Goal: Task Accomplishment & Management: Manage account settings

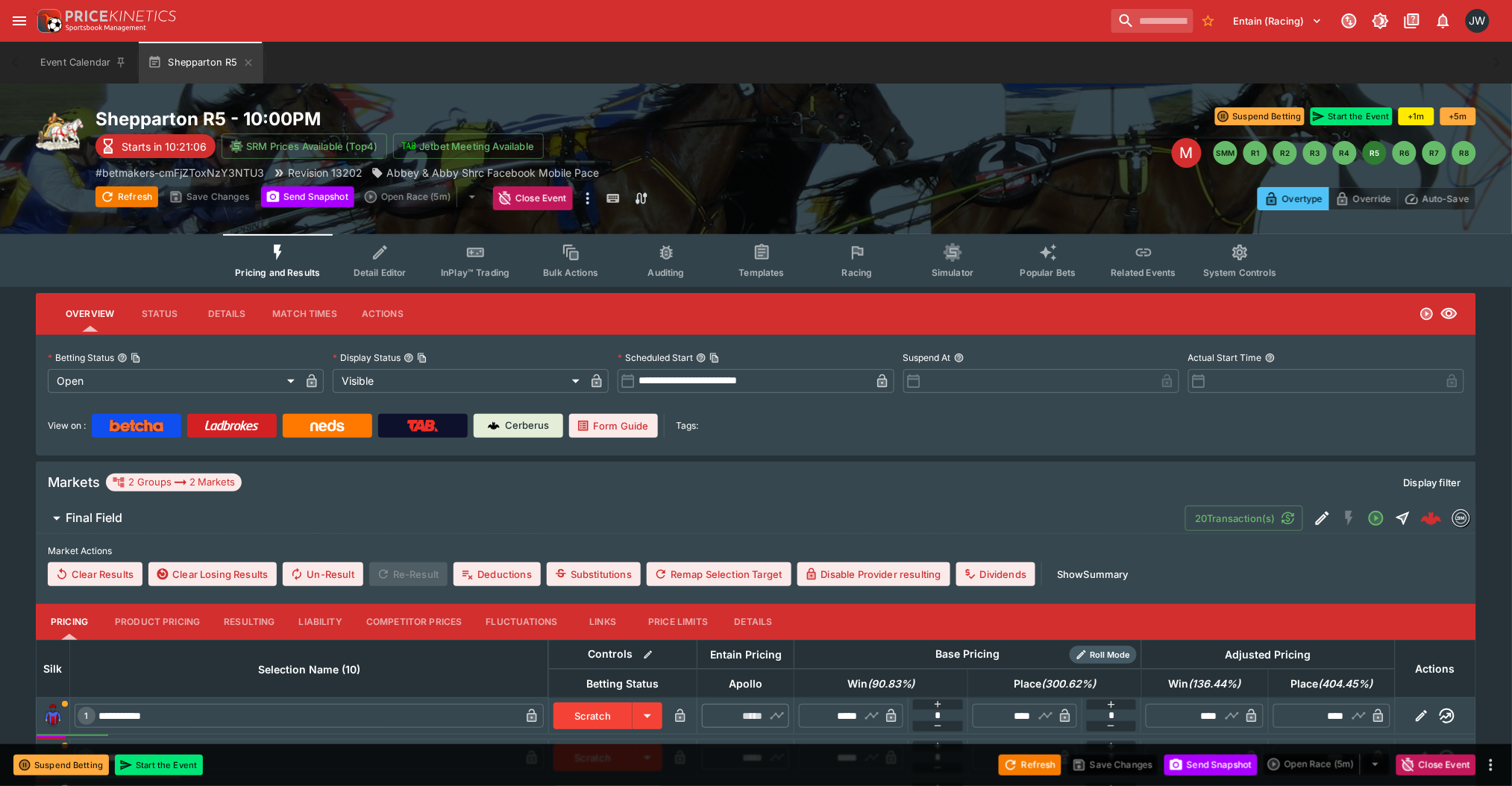
click at [402, 268] on span "Detail Editor" at bounding box center [381, 273] width 53 height 11
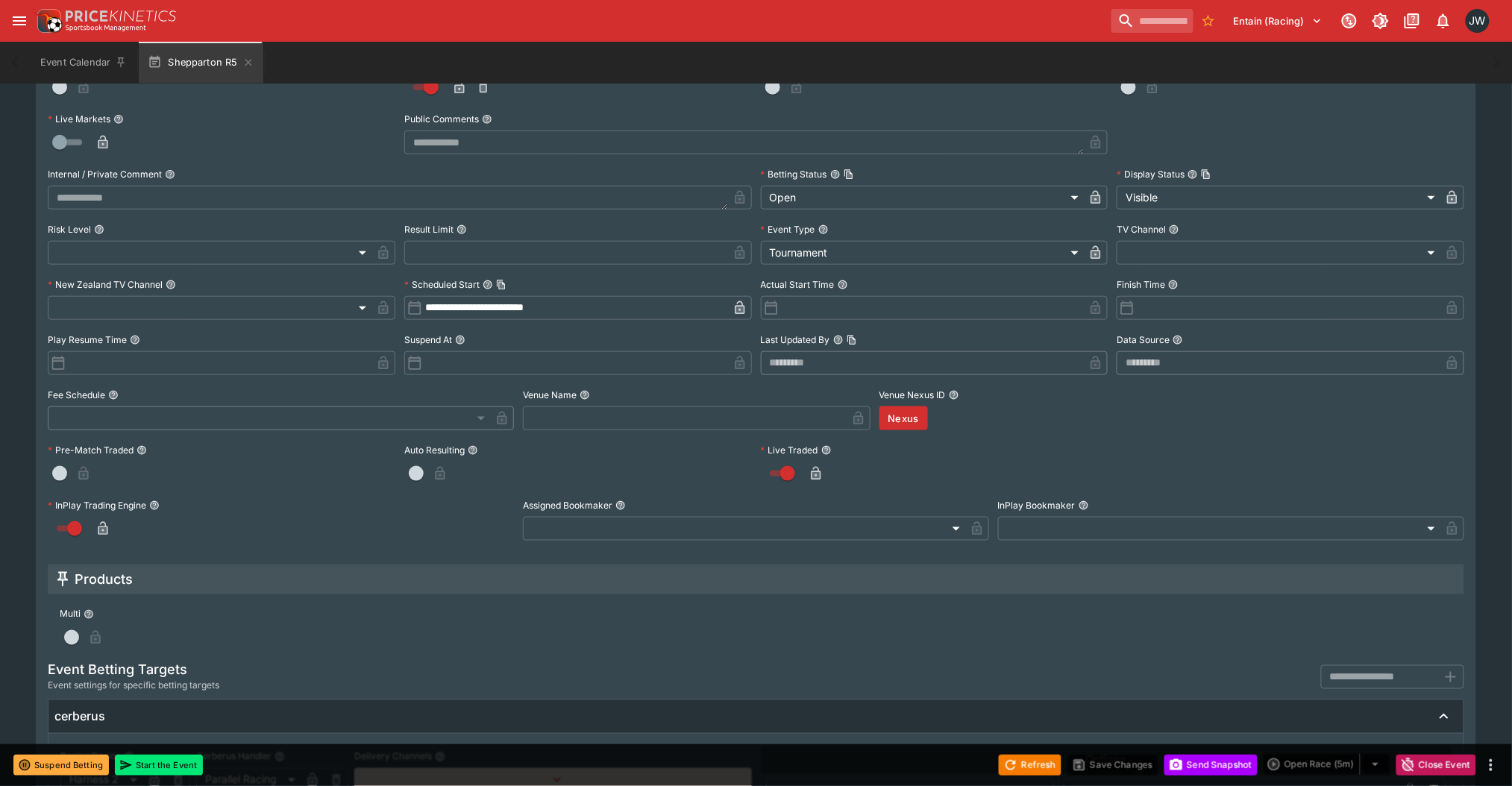
scroll to position [99, 0]
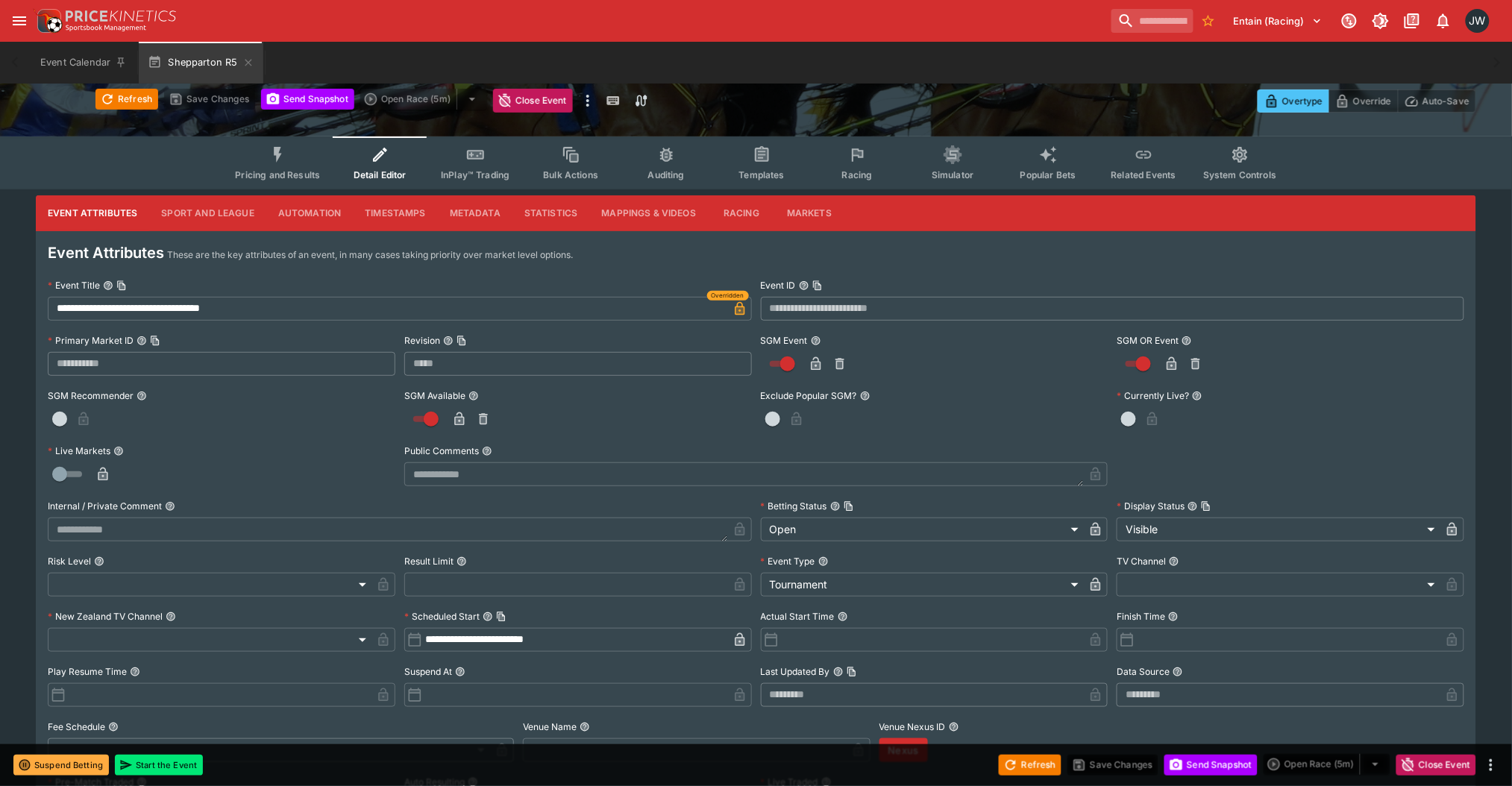
click at [785, 213] on button "Markets" at bounding box center [809, 213] width 69 height 36
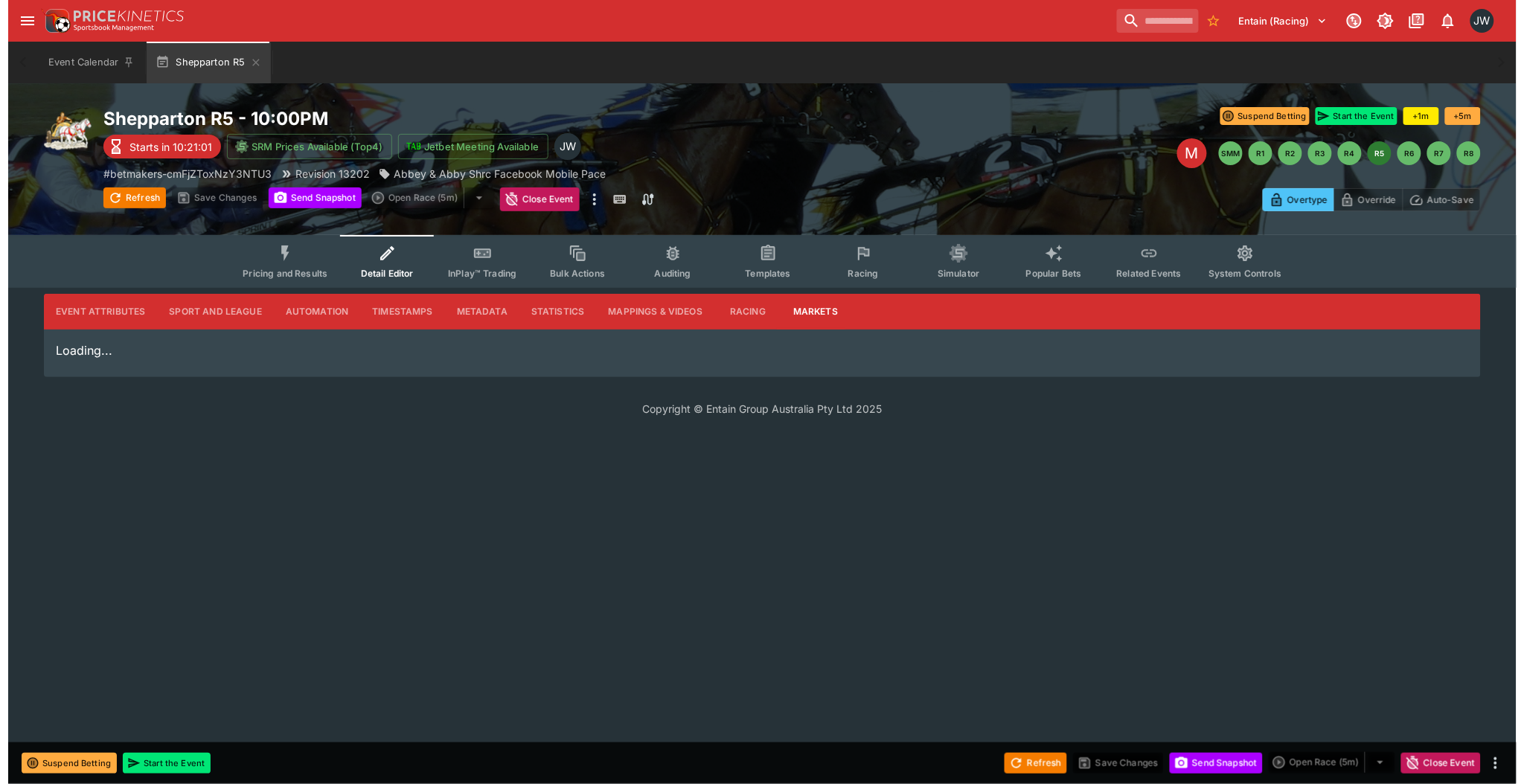
scroll to position [0, 0]
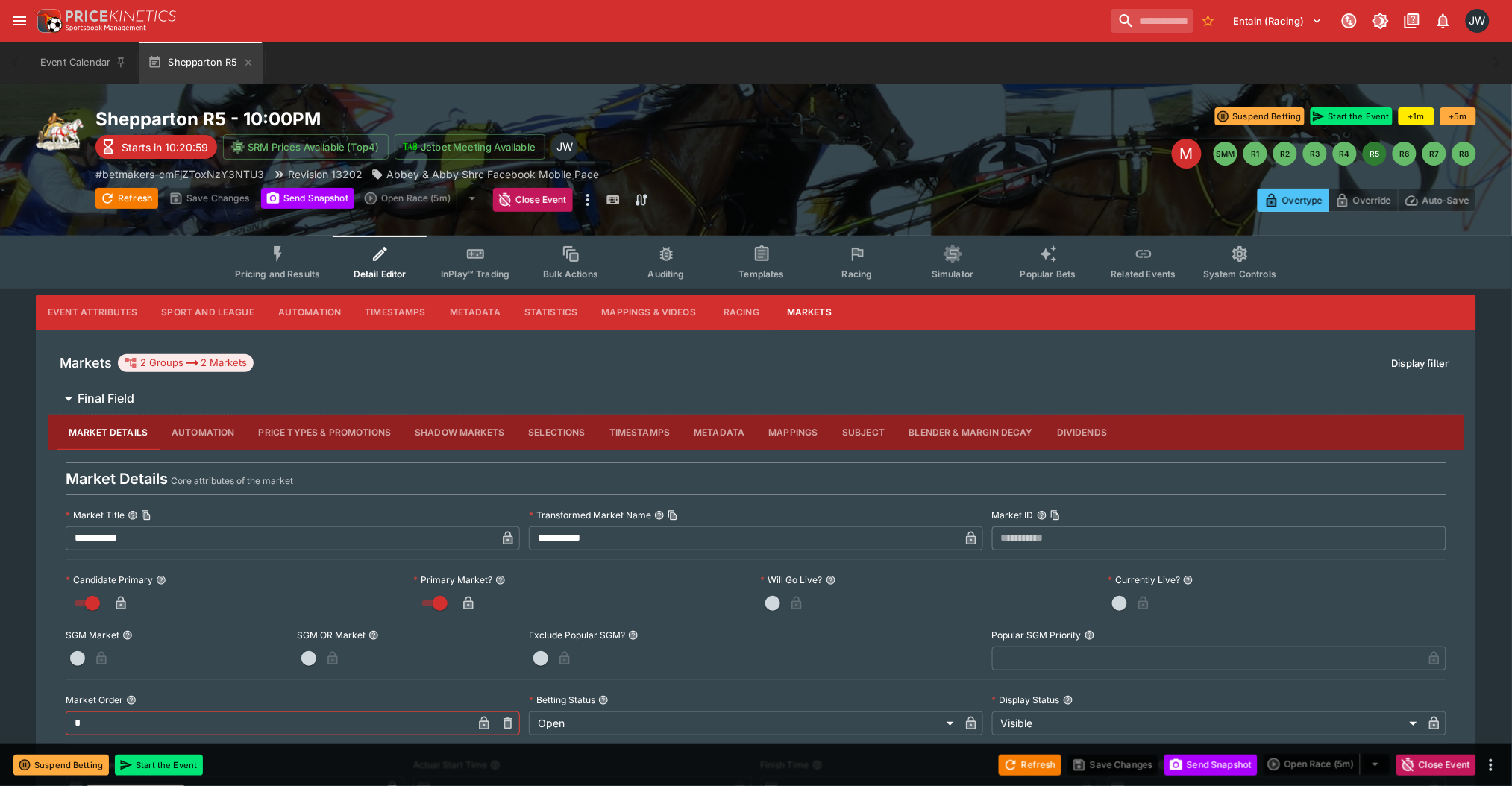
click at [968, 438] on button "Blender & Margin Decay" at bounding box center [971, 432] width 148 height 36
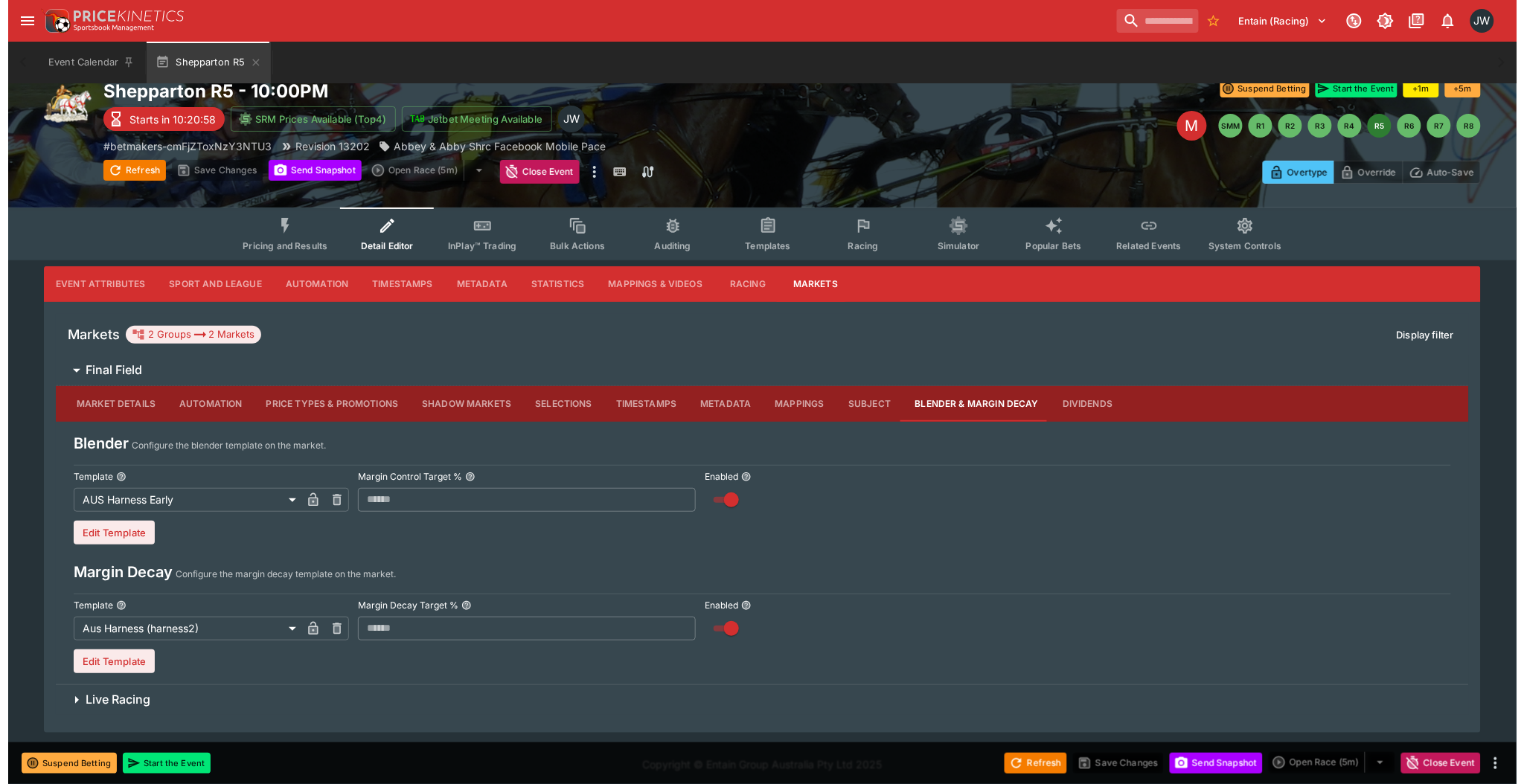
scroll to position [31, 0]
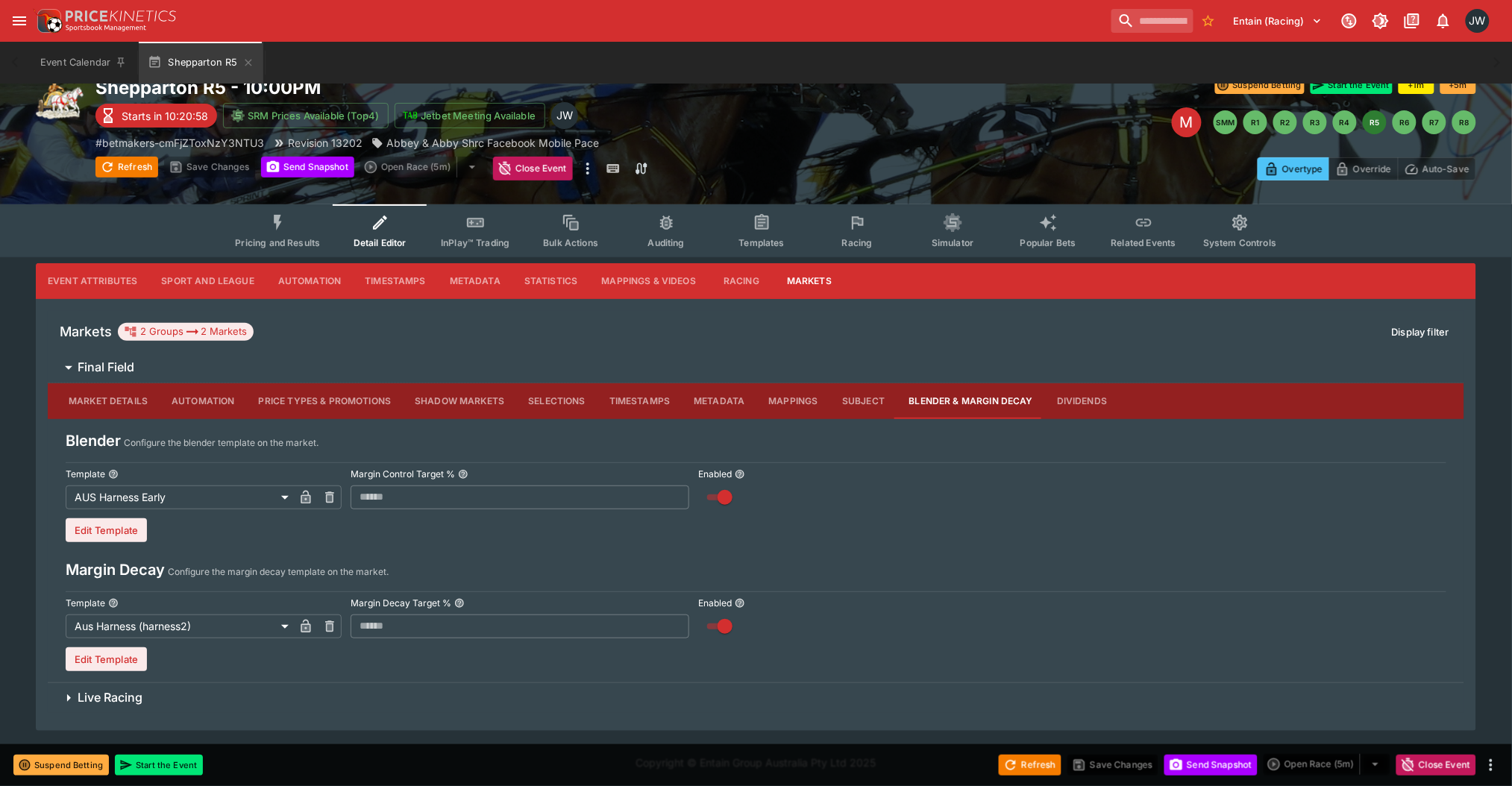
click at [244, 509] on body "Entain (Racing) 1 JW Event Calendar Shepparton R5 Welcome back, [PERSON_NAME] S…" at bounding box center [756, 379] width 1512 height 820
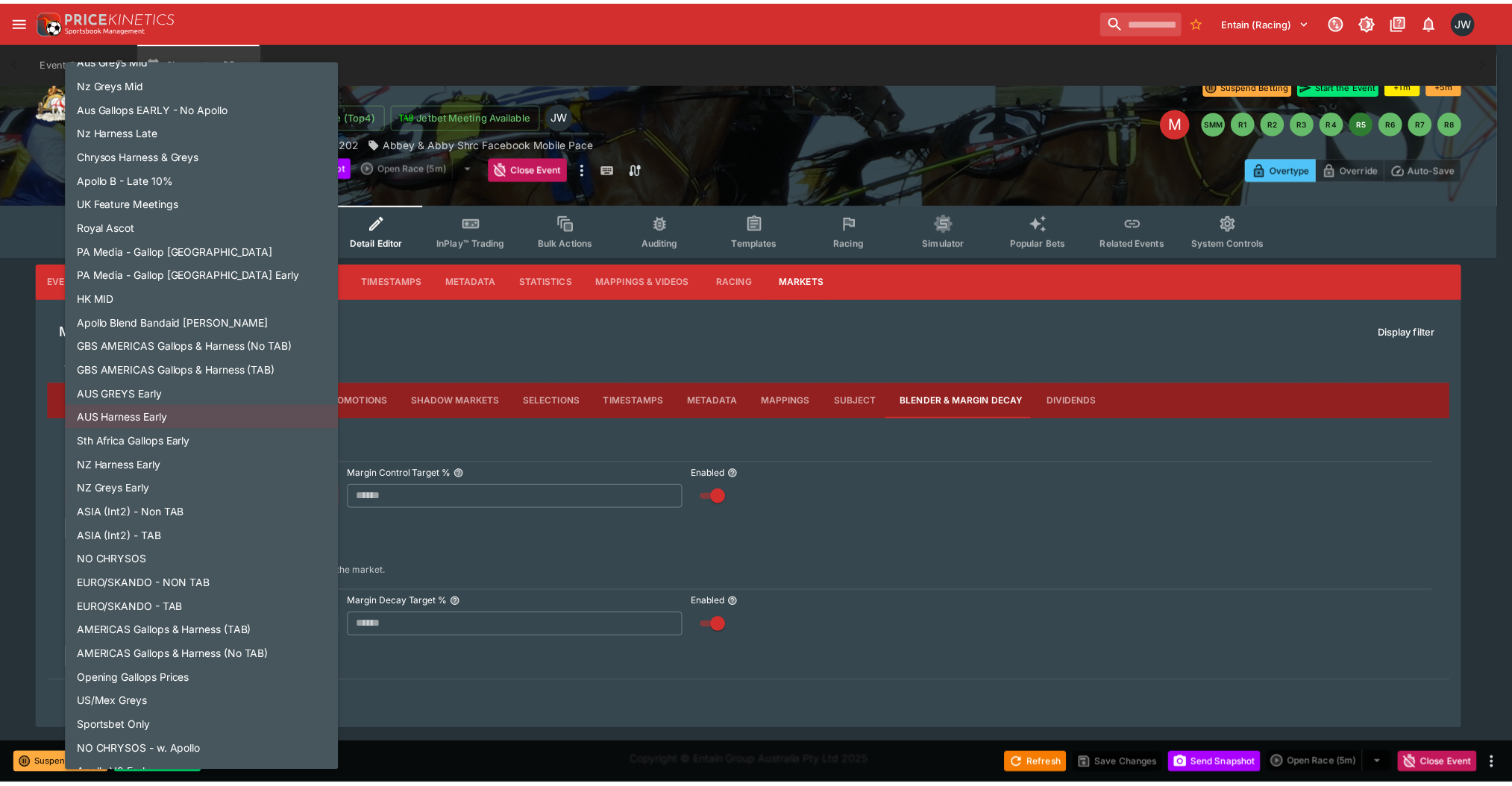
scroll to position [711, 0]
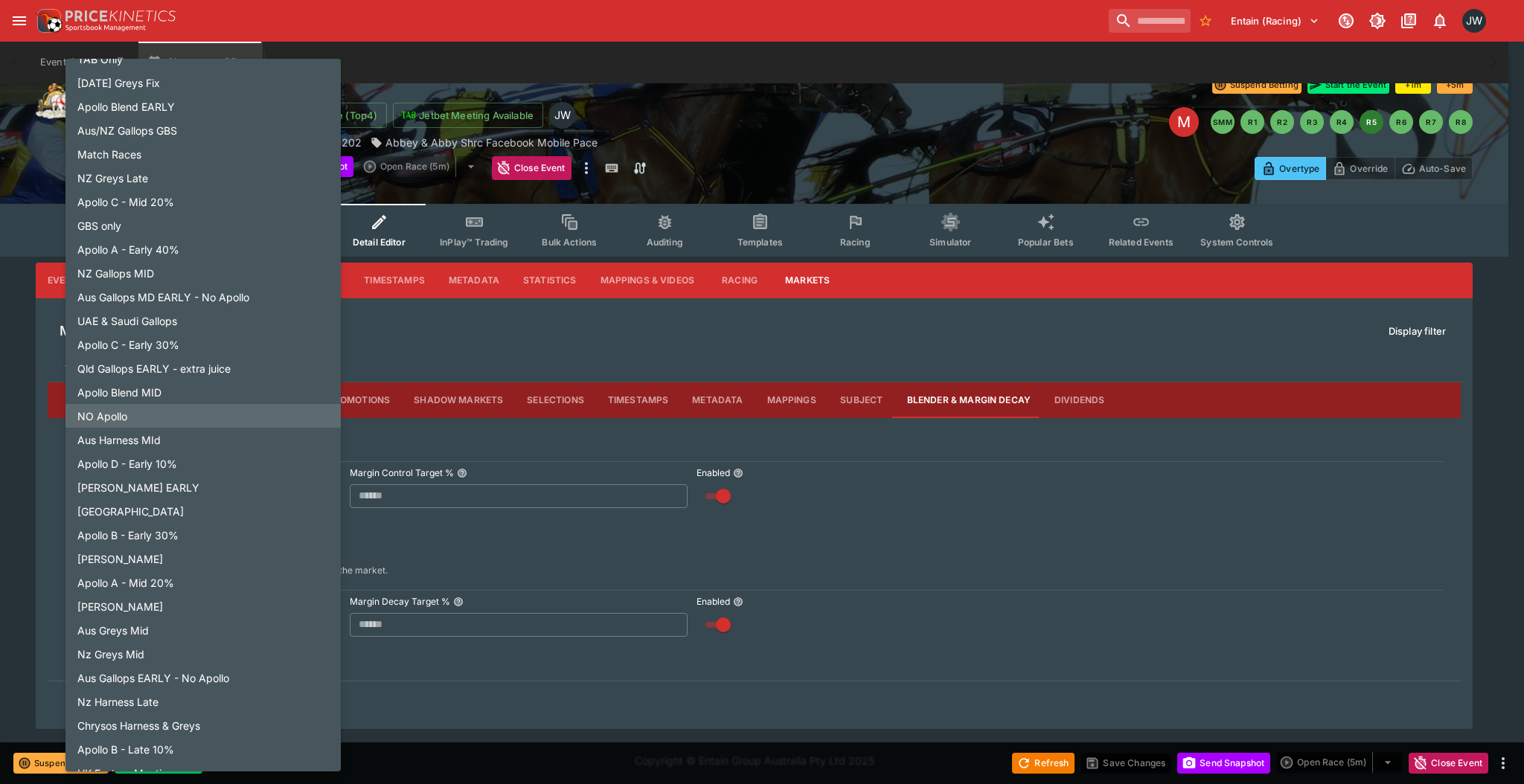
click at [237, 416] on li "NO Apollo" at bounding box center [203, 416] width 275 height 24
type input "**********"
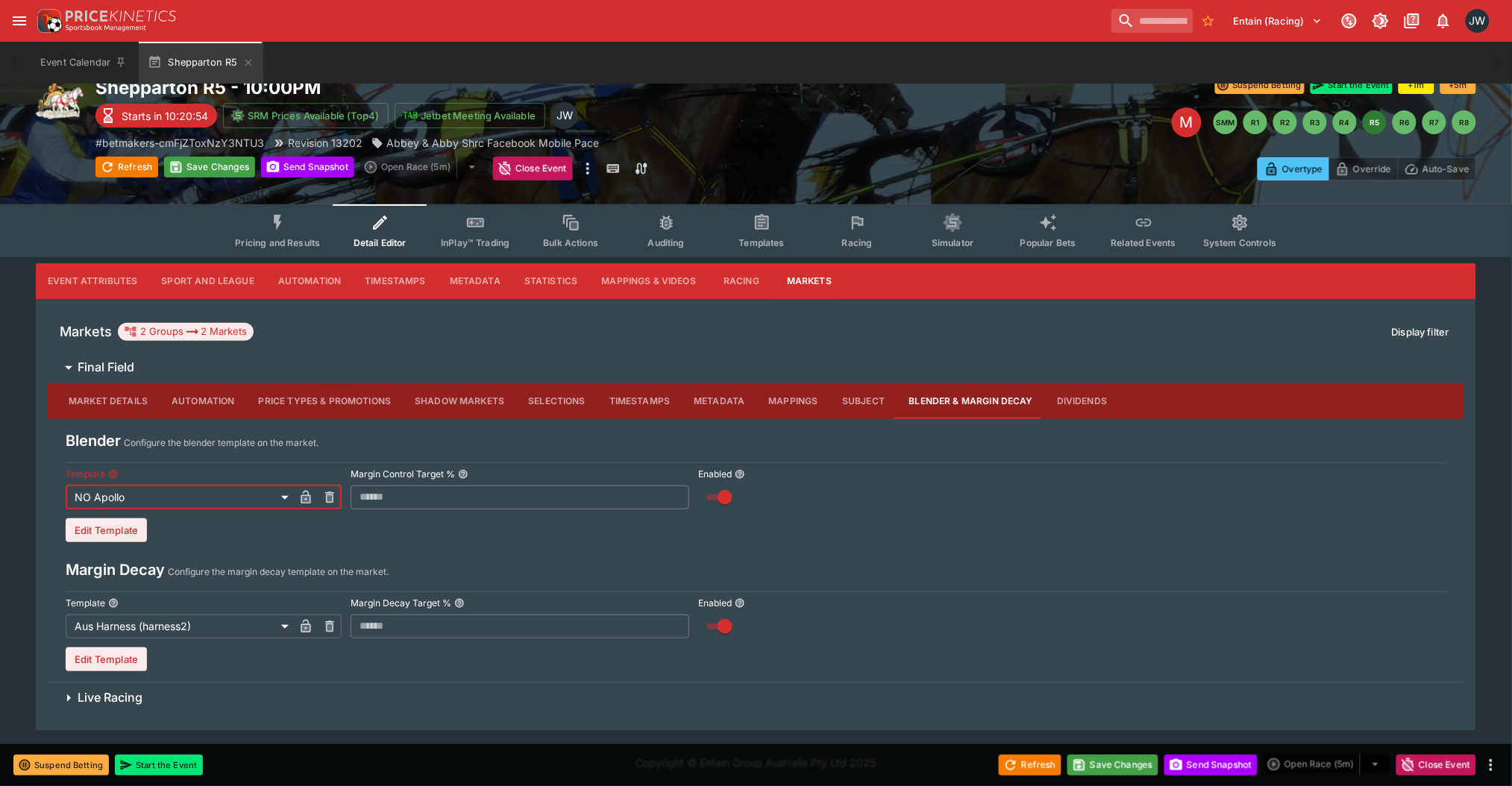
click at [308, 494] on icon "button" at bounding box center [306, 497] width 10 height 14
click at [1116, 774] on button "Save Changes" at bounding box center [1112, 765] width 91 height 21
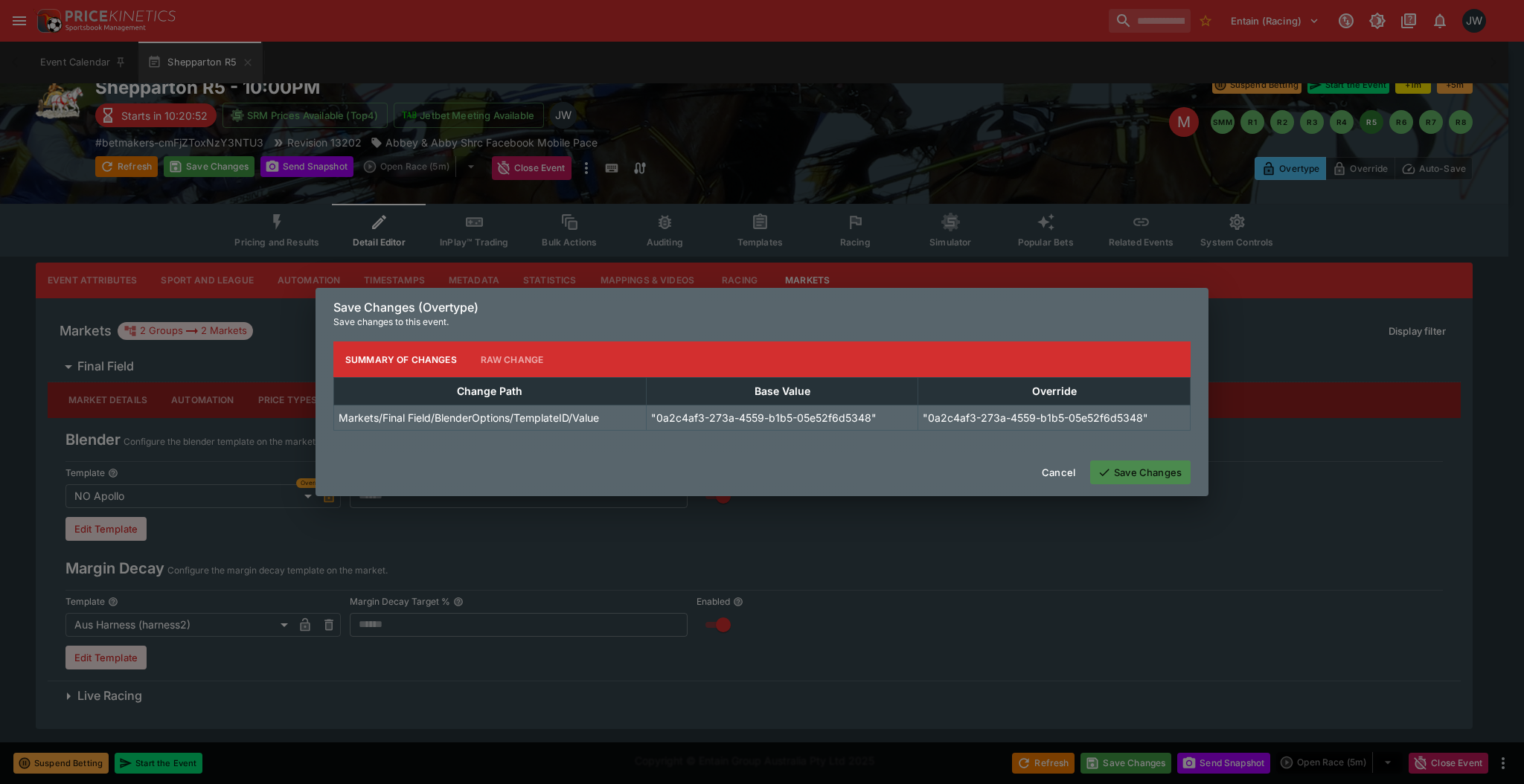
click at [1163, 484] on button "Save Changes" at bounding box center [1141, 472] width 101 height 24
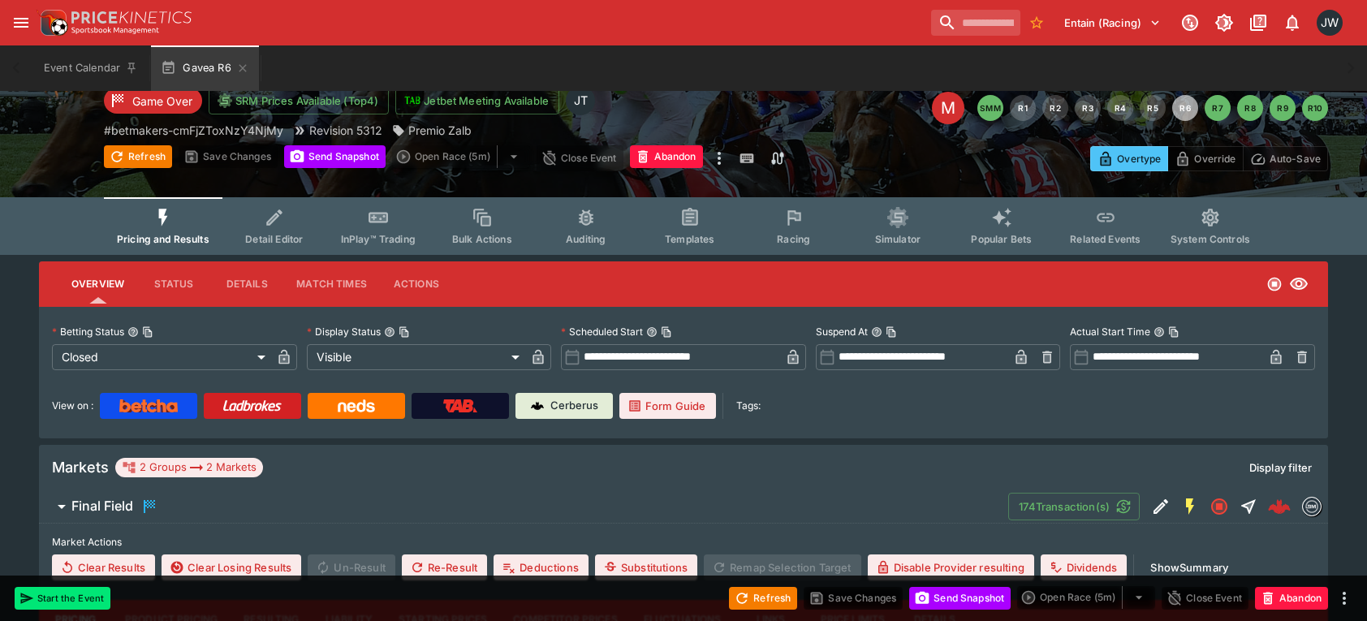
scroll to position [108, 0]
